Goal: Task Accomplishment & Management: Use online tool/utility

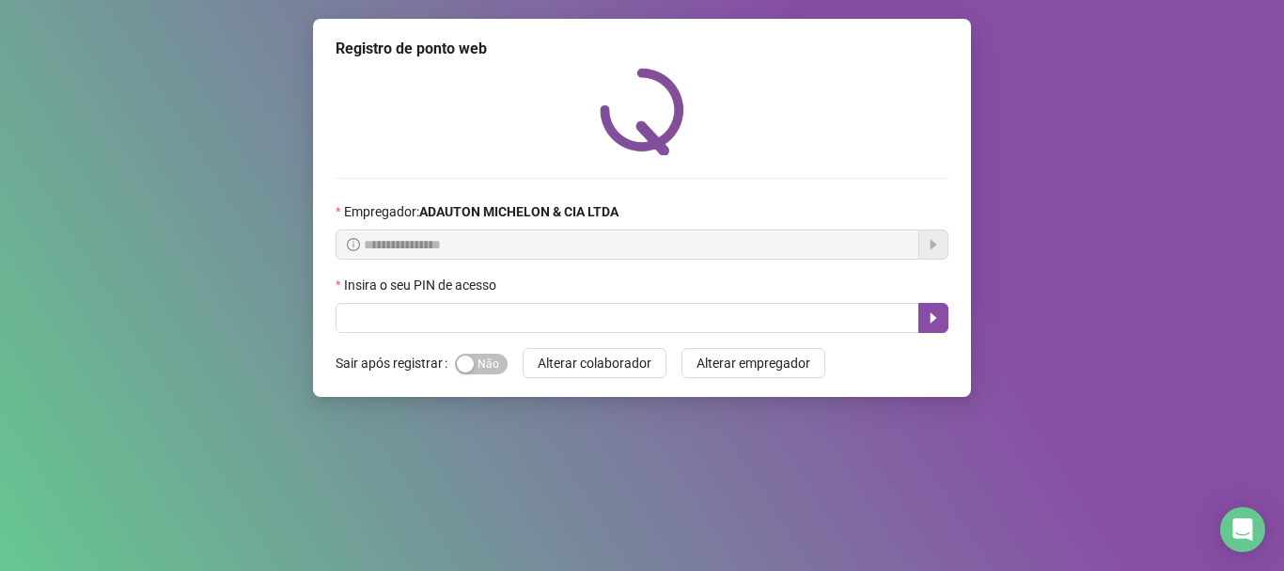
click at [427, 300] on div "Insira o seu PIN de acesso" at bounding box center [642, 288] width 613 height 28
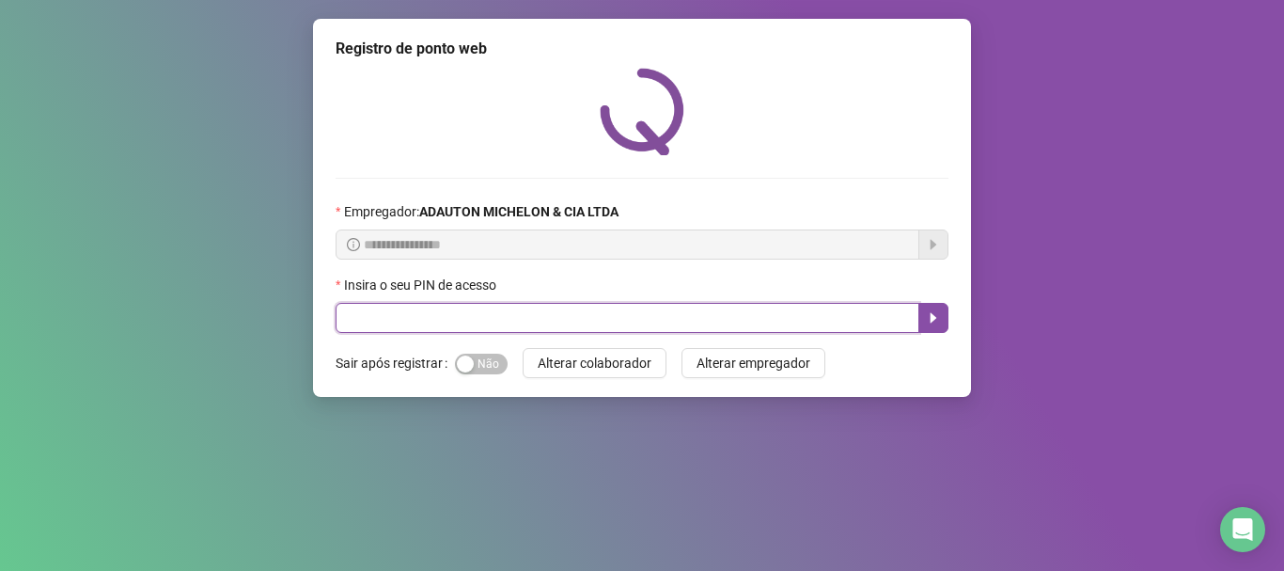
click at [464, 324] on input "text" at bounding box center [628, 318] width 584 height 30
type input "*****"
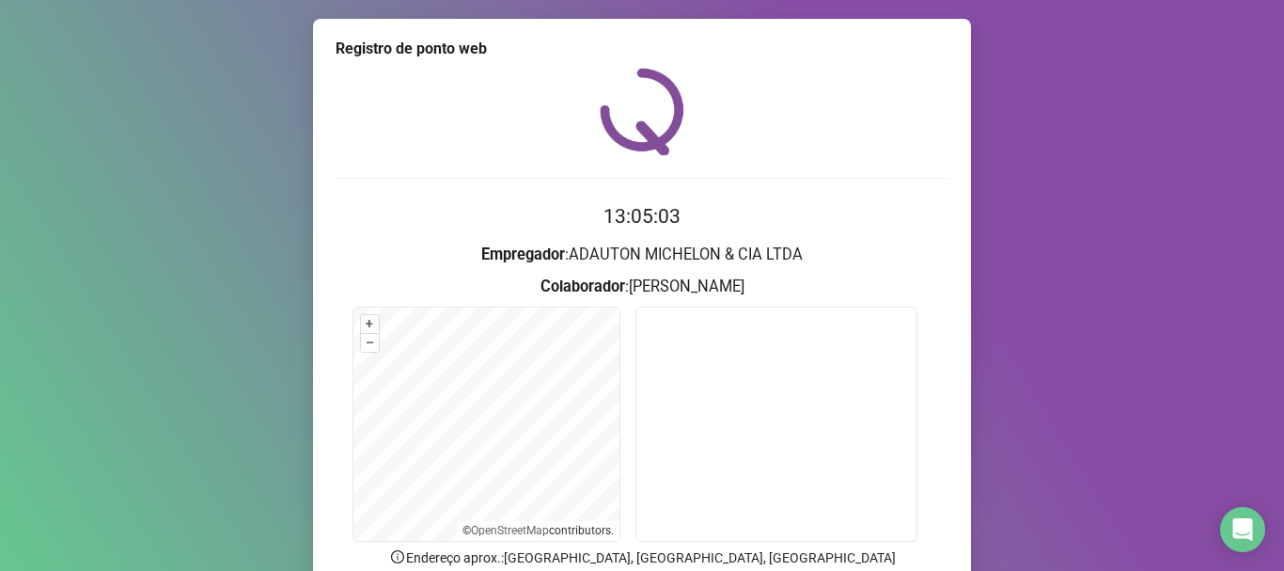
scroll to position [164, 0]
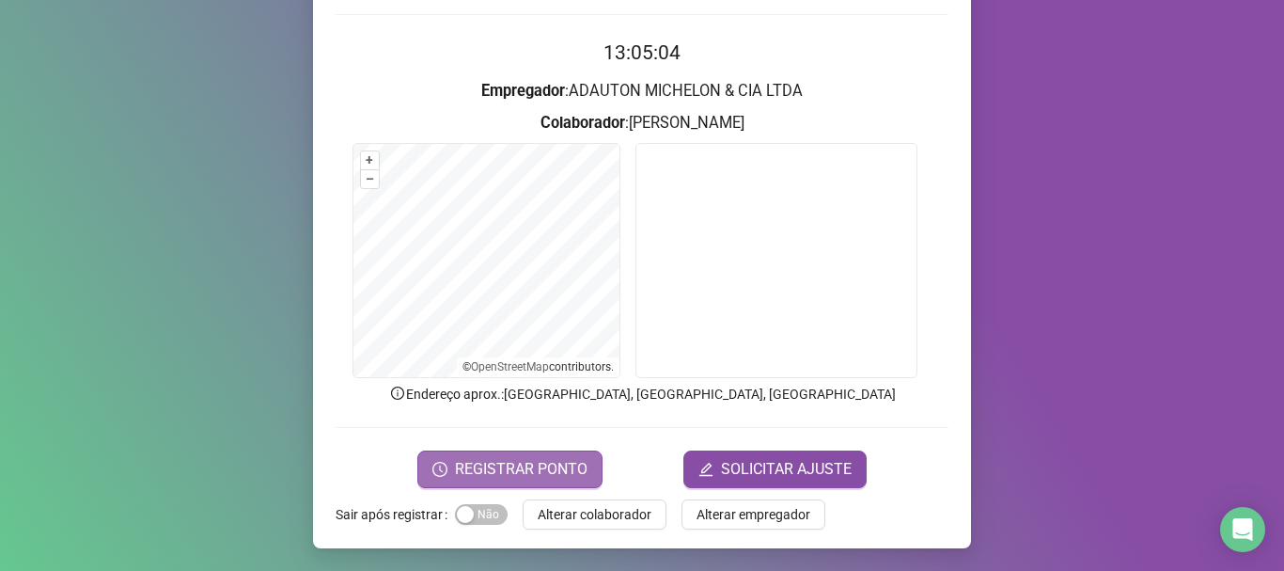
click at [529, 465] on span "REGISTRAR PONTO" at bounding box center [521, 469] width 133 height 23
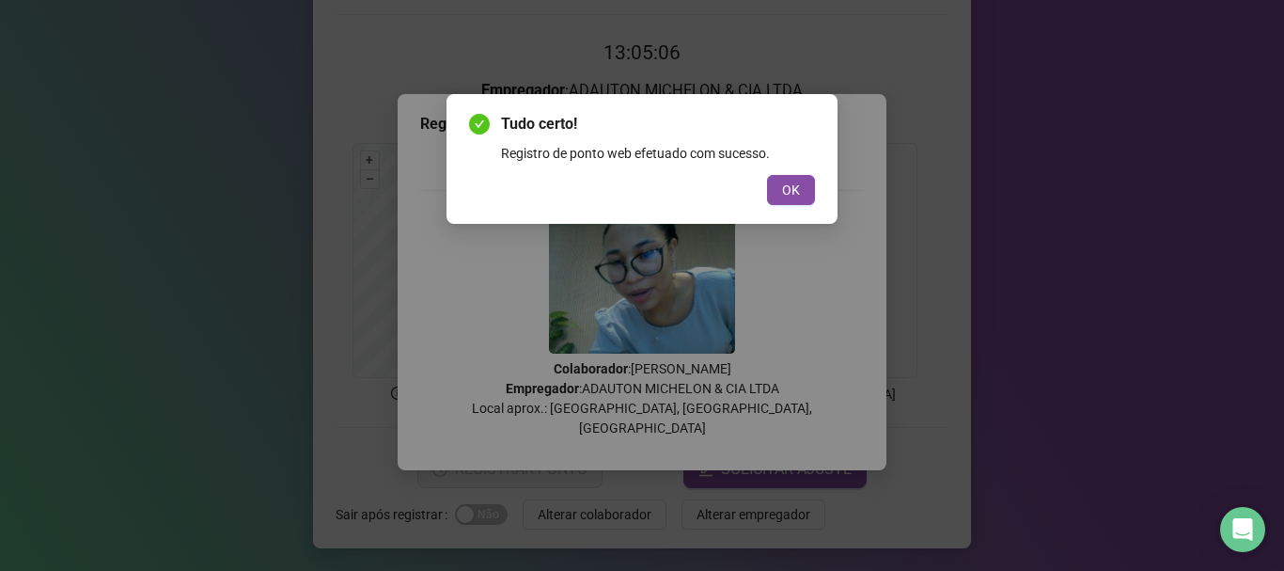
click at [805, 184] on button "OK" at bounding box center [791, 190] width 48 height 30
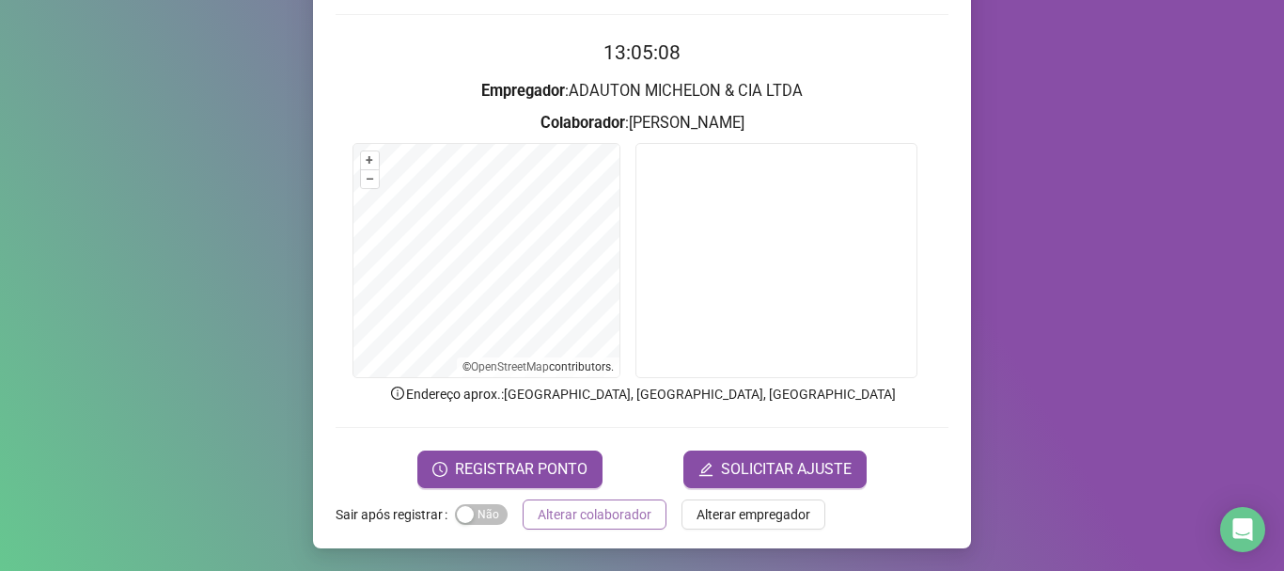
click at [634, 508] on span "Alterar colaborador" at bounding box center [595, 514] width 114 height 21
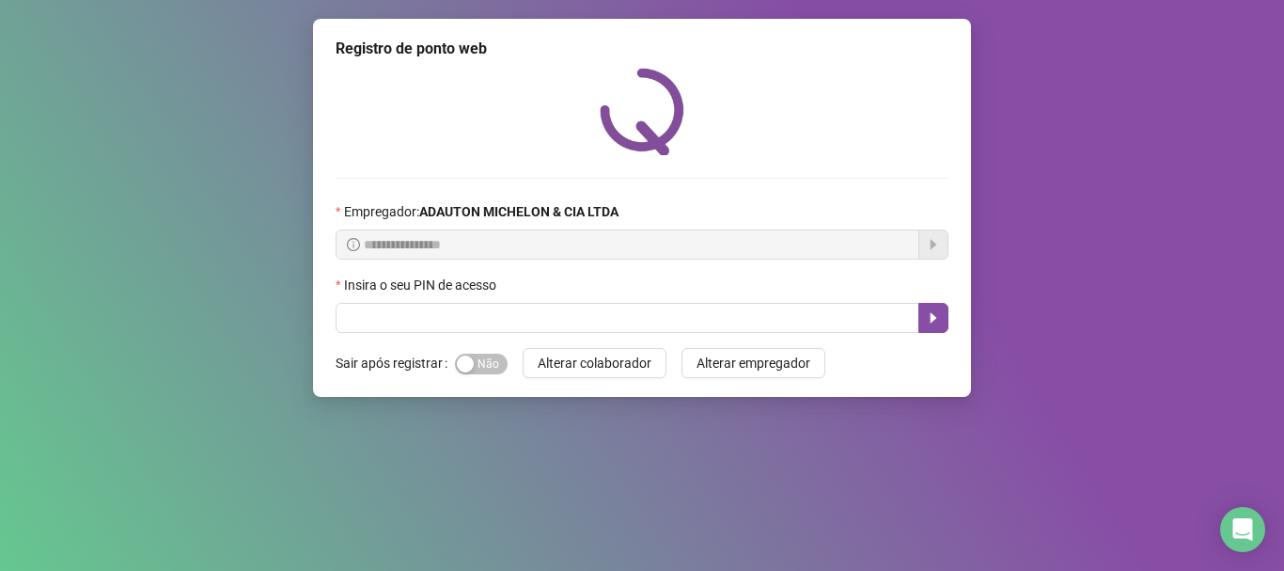
scroll to position [0, 0]
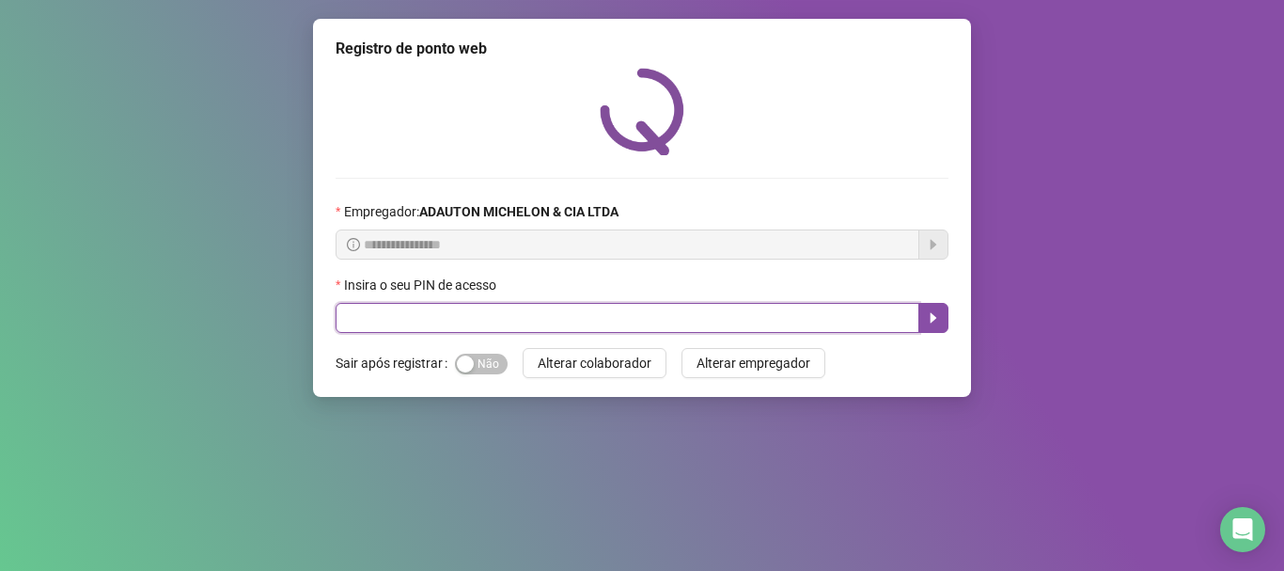
click at [448, 328] on input "text" at bounding box center [628, 318] width 584 height 30
type input "*****"
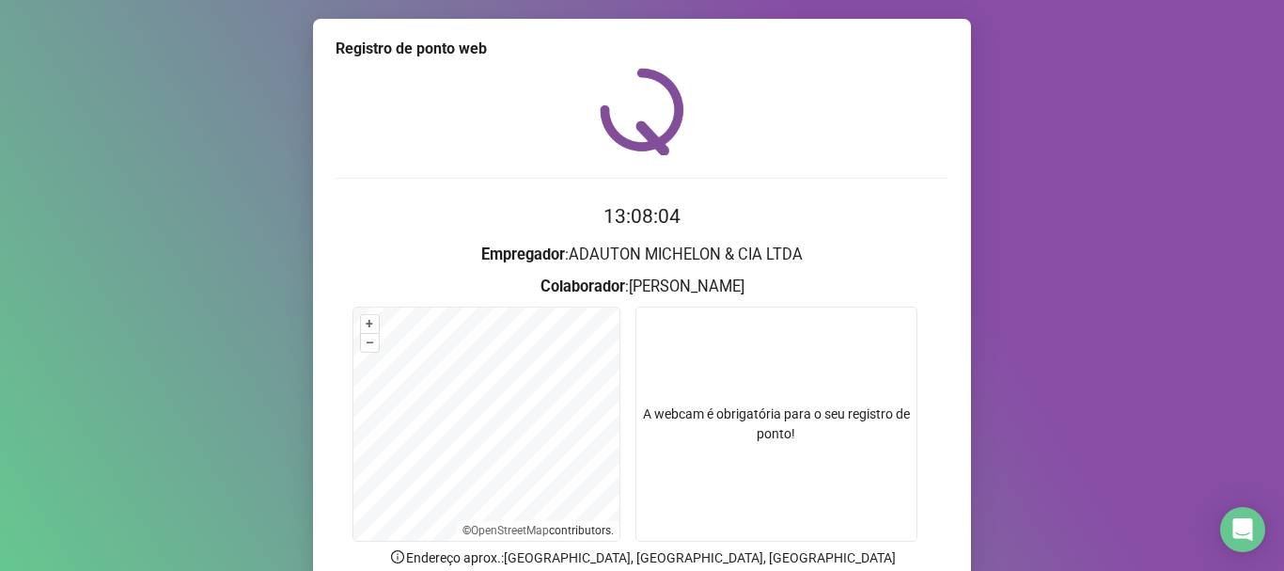
scroll to position [164, 0]
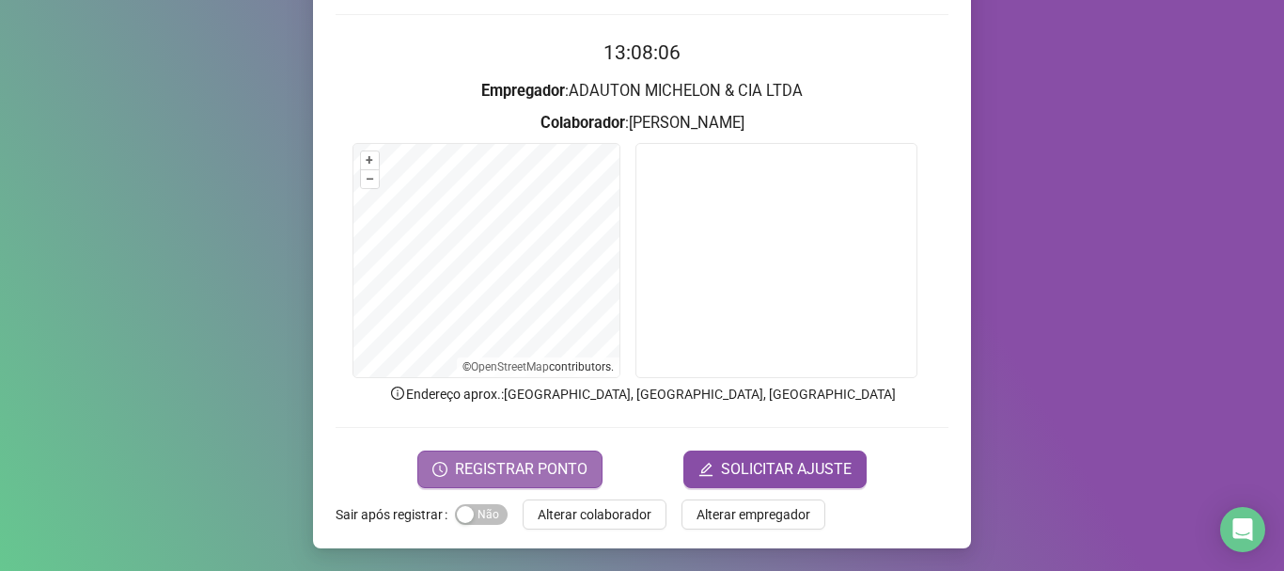
click at [559, 461] on span "REGISTRAR PONTO" at bounding box center [521, 469] width 133 height 23
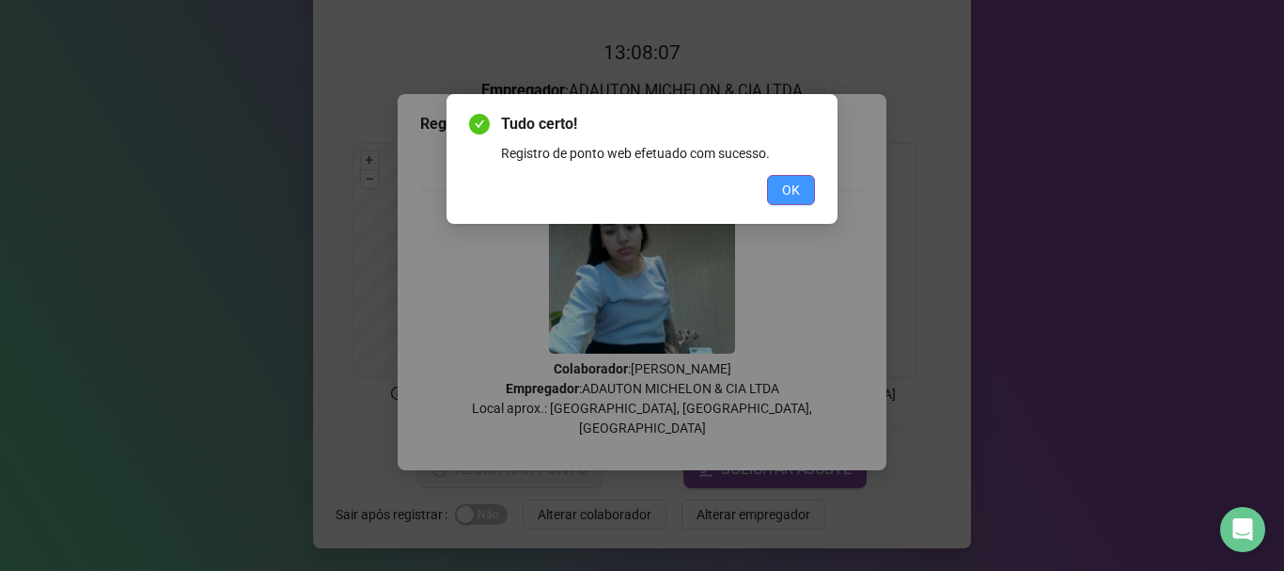
click at [783, 191] on span "OK" at bounding box center [791, 190] width 18 height 21
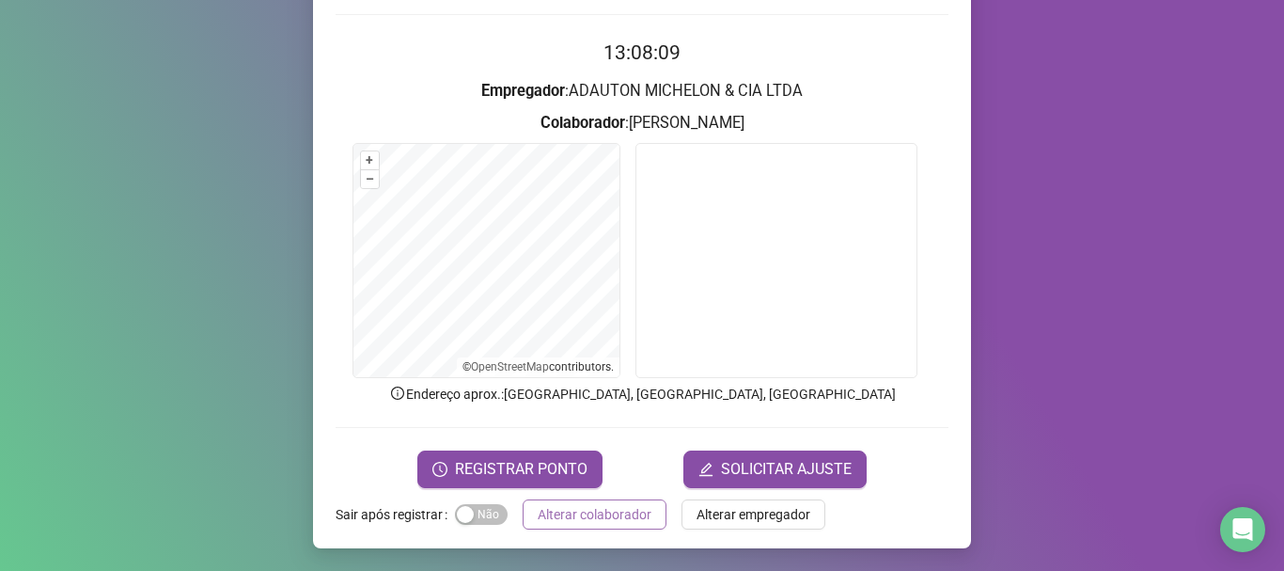
click at [640, 506] on button "Alterar colaborador" at bounding box center [595, 514] width 144 height 30
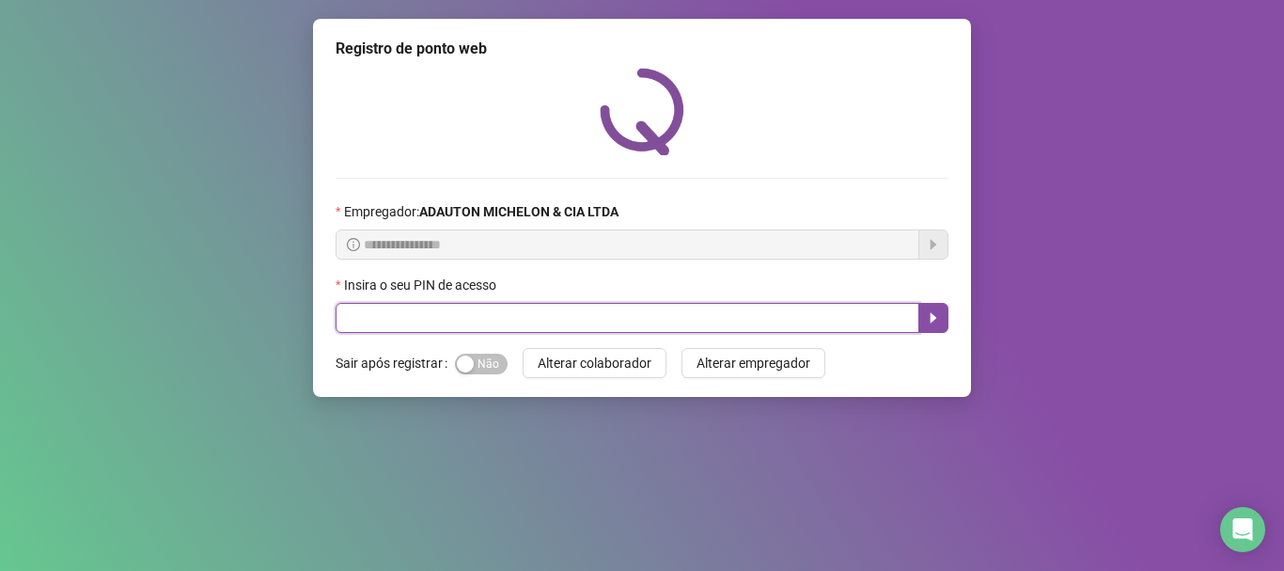
click at [384, 320] on input "text" at bounding box center [628, 318] width 584 height 30
type input "*****"
click at [937, 319] on icon "caret-right" at bounding box center [933, 317] width 15 height 15
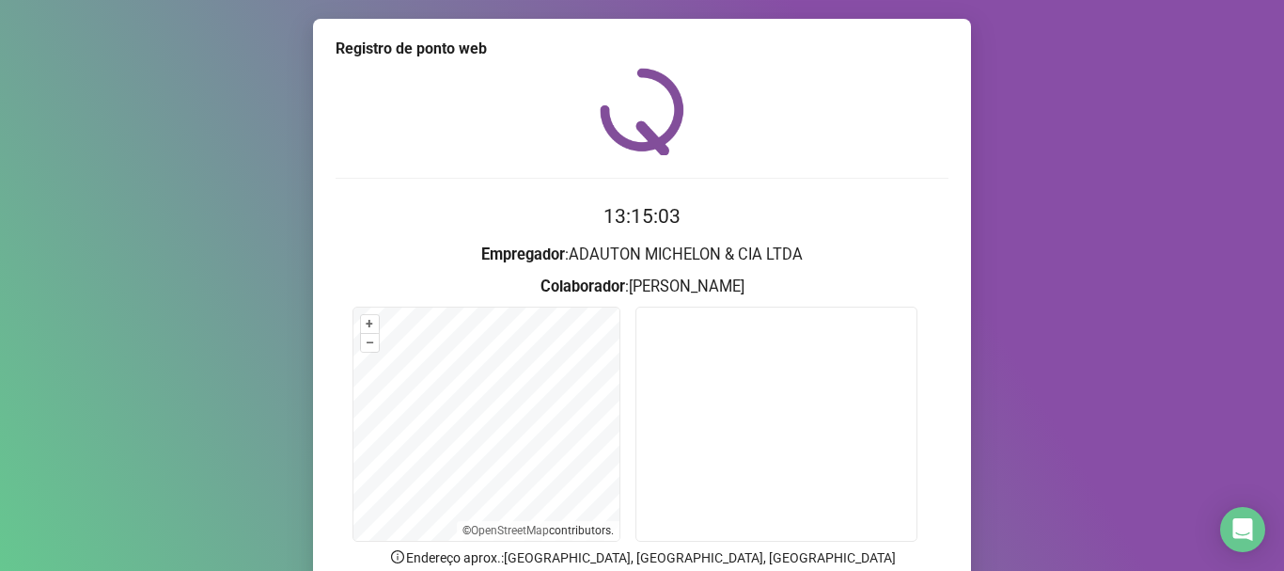
scroll to position [164, 0]
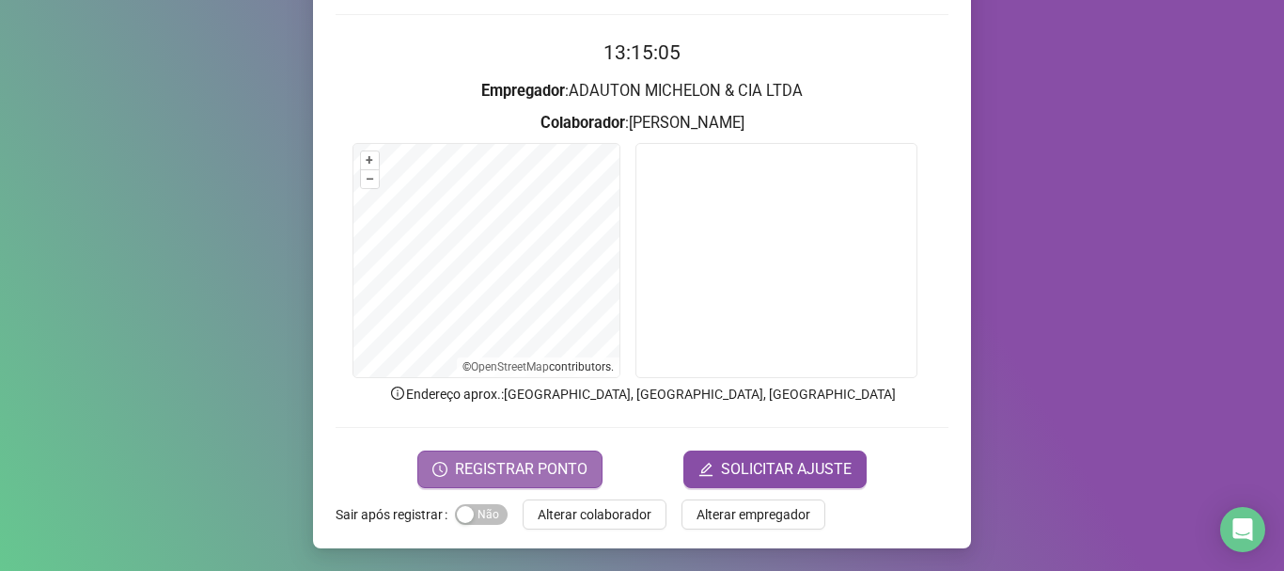
click at [508, 470] on span "REGISTRAR PONTO" at bounding box center [521, 469] width 133 height 23
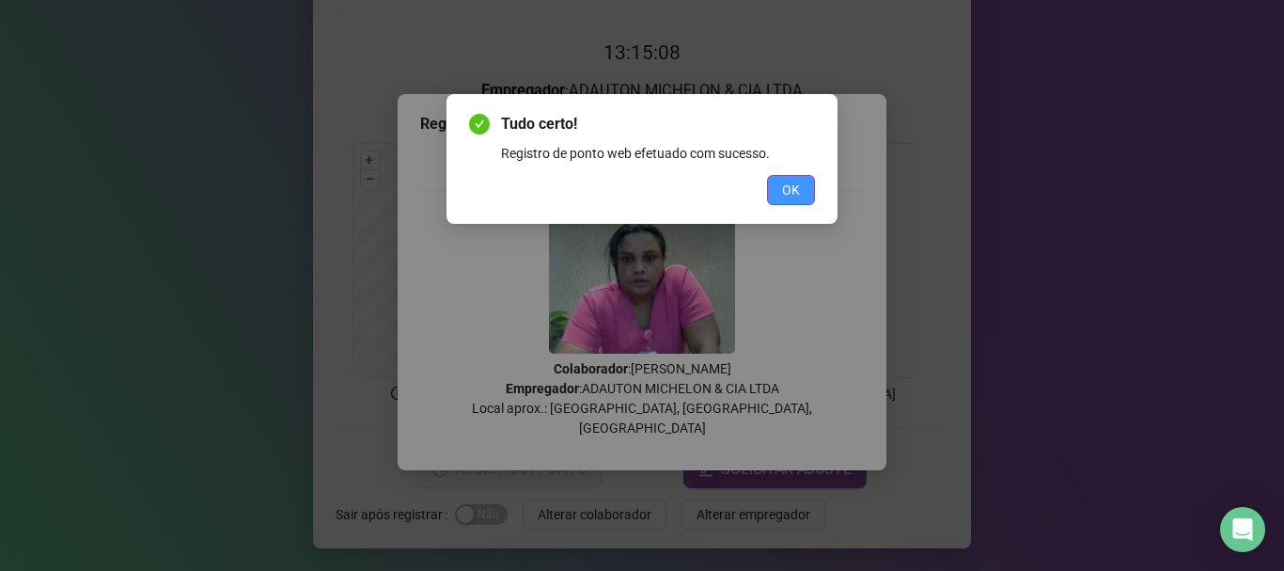
click at [791, 194] on span "OK" at bounding box center [791, 190] width 18 height 21
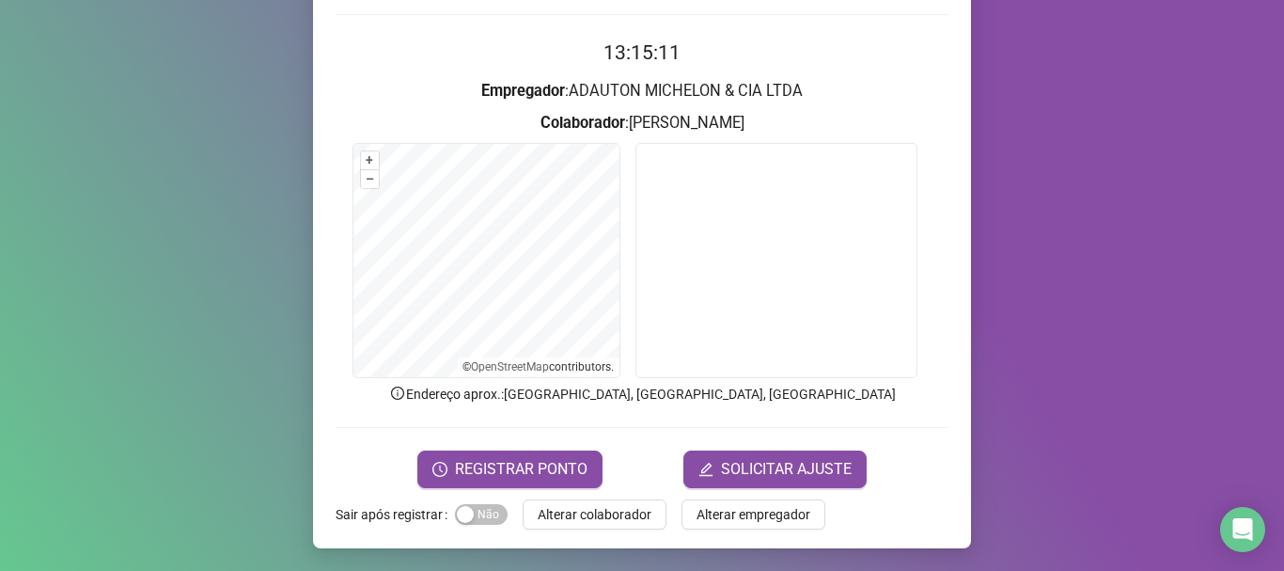
drag, startPoint x: 610, startPoint y: 512, endPoint x: 711, endPoint y: 480, distance: 105.5
click at [612, 512] on span "Alterar colaborador" at bounding box center [595, 514] width 114 height 21
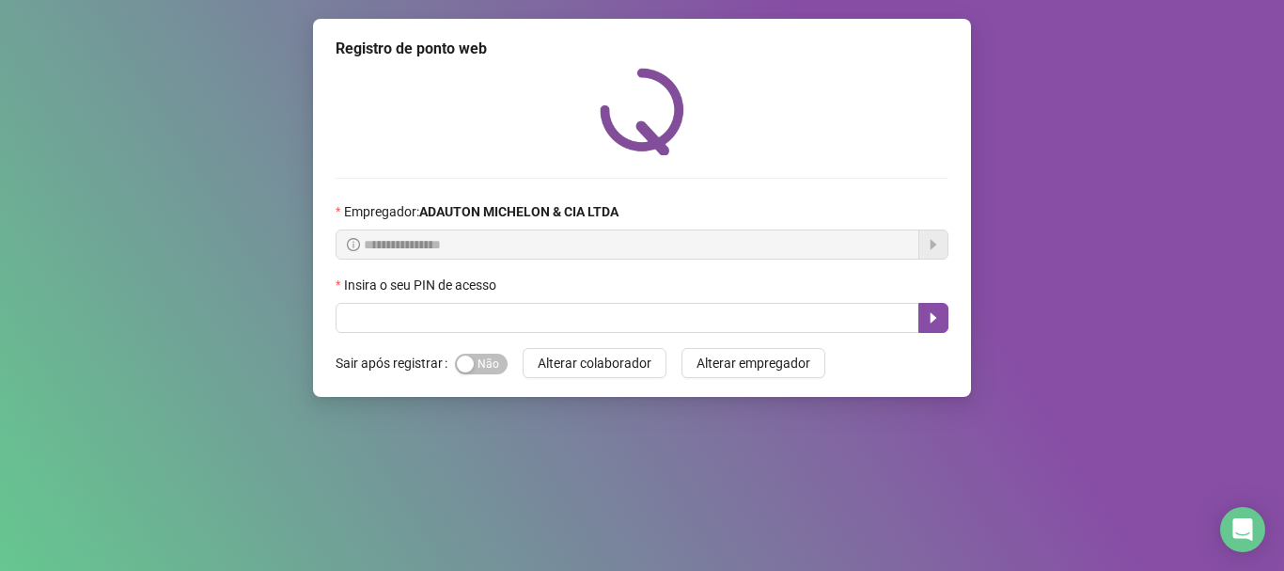
scroll to position [0, 0]
